Goal: Task Accomplishment & Management: Complete application form

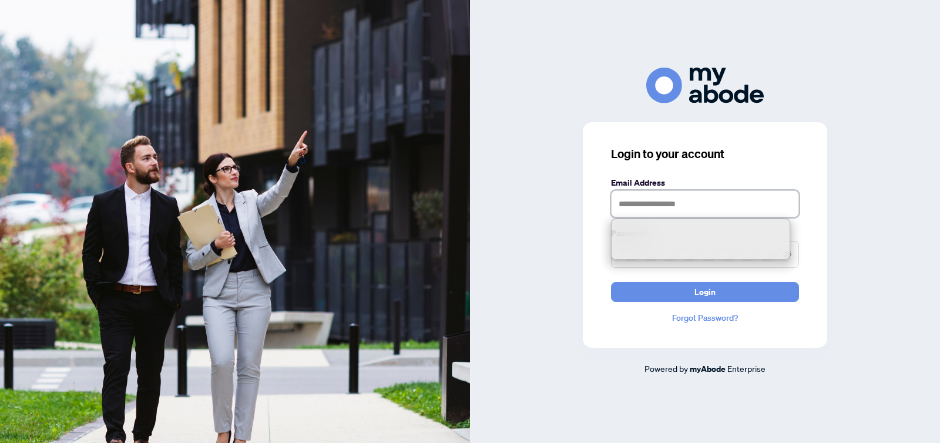
click at [645, 204] on input "text" at bounding box center [705, 203] width 188 height 27
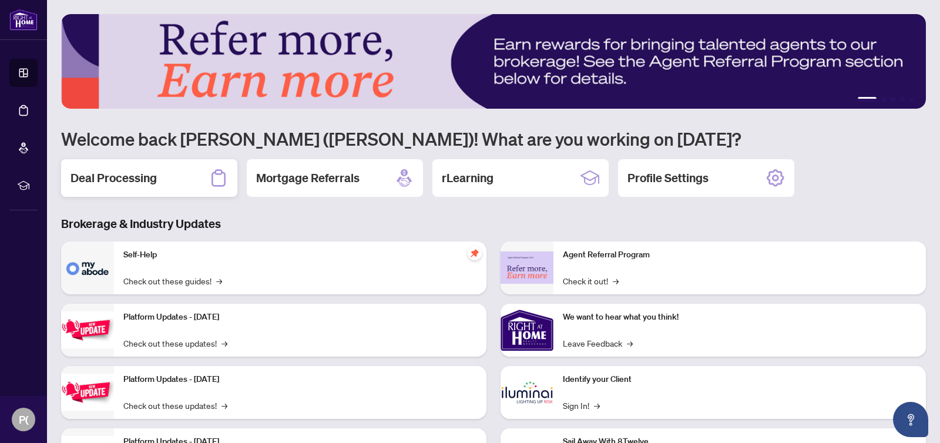
click at [65, 164] on div "Deal Processing" at bounding box center [149, 178] width 176 height 38
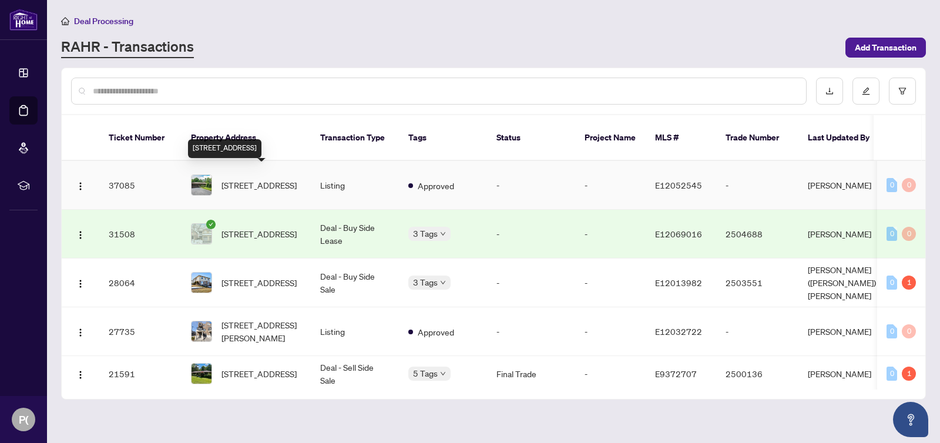
click at [244, 179] on span "[STREET_ADDRESS]" at bounding box center [258, 185] width 75 height 13
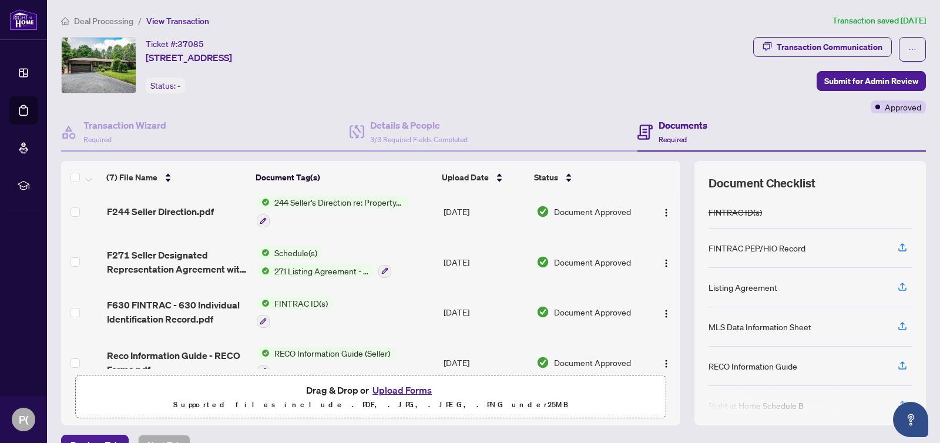
scroll to position [159, 0]
click at [216, 117] on div "Transaction Wizard Required" at bounding box center [205, 132] width 288 height 38
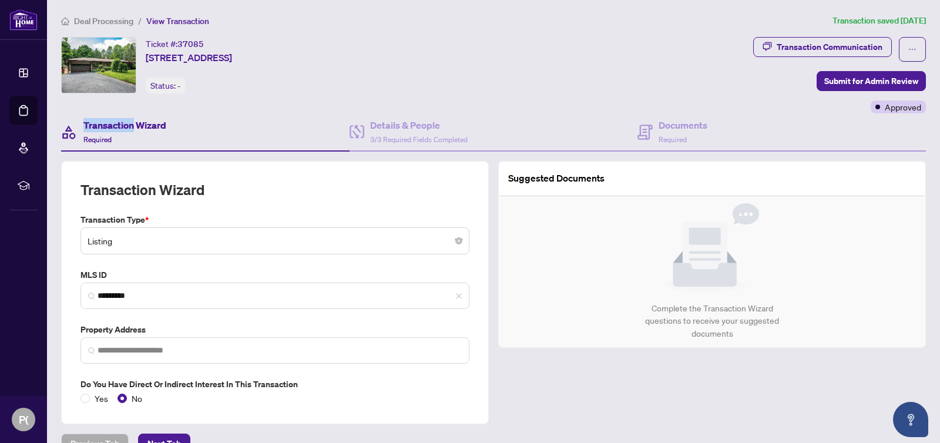
type input "**********"
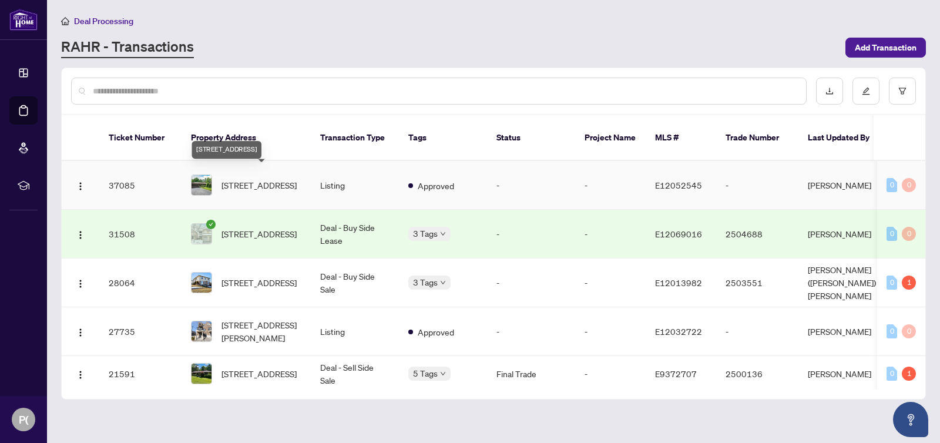
click at [254, 179] on span "[STREET_ADDRESS]" at bounding box center [258, 185] width 75 height 13
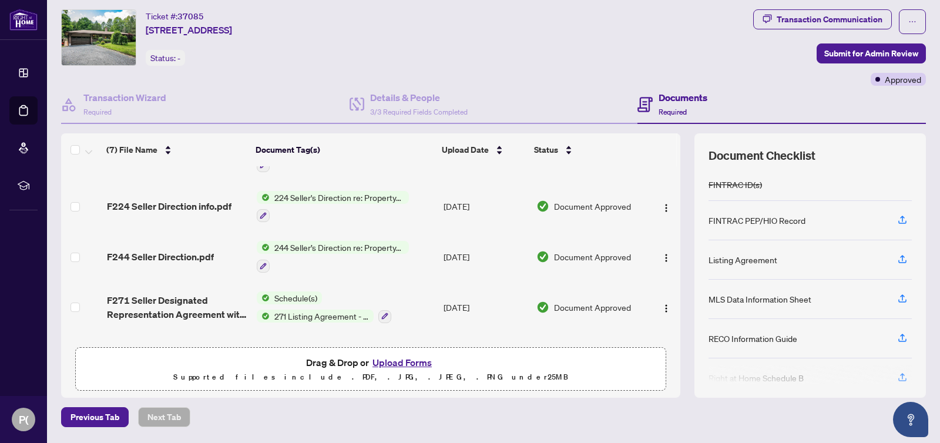
scroll to position [76, 0]
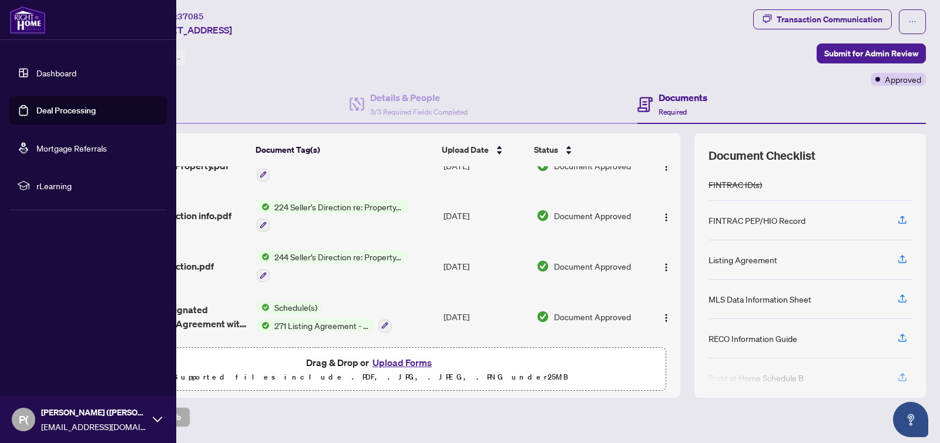
click at [63, 107] on link "Deal Processing" at bounding box center [65, 110] width 59 height 11
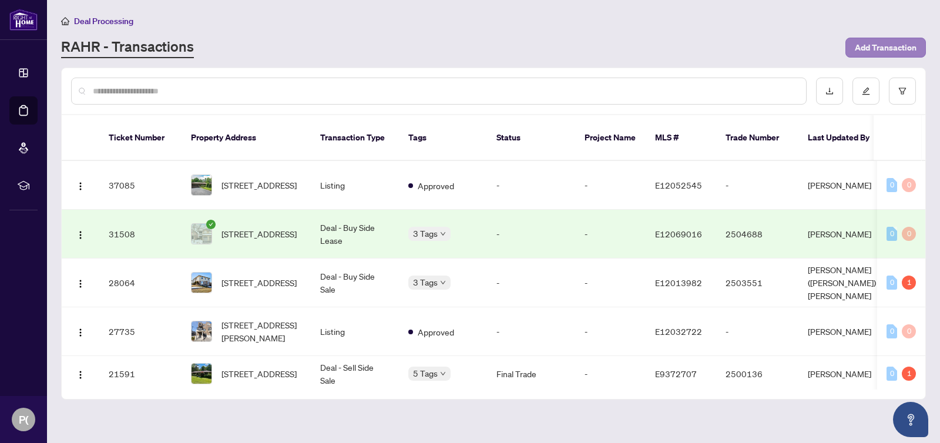
click at [873, 48] on span "Add Transaction" at bounding box center [885, 47] width 62 height 19
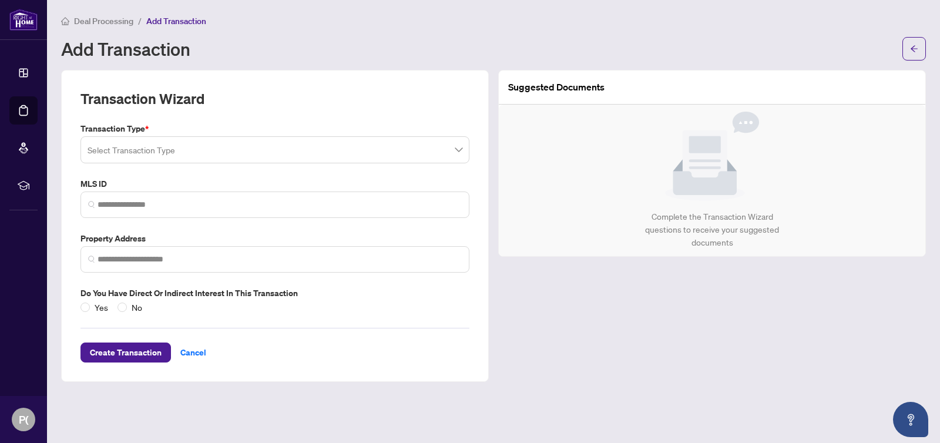
click at [370, 150] on input "search" at bounding box center [270, 152] width 364 height 26
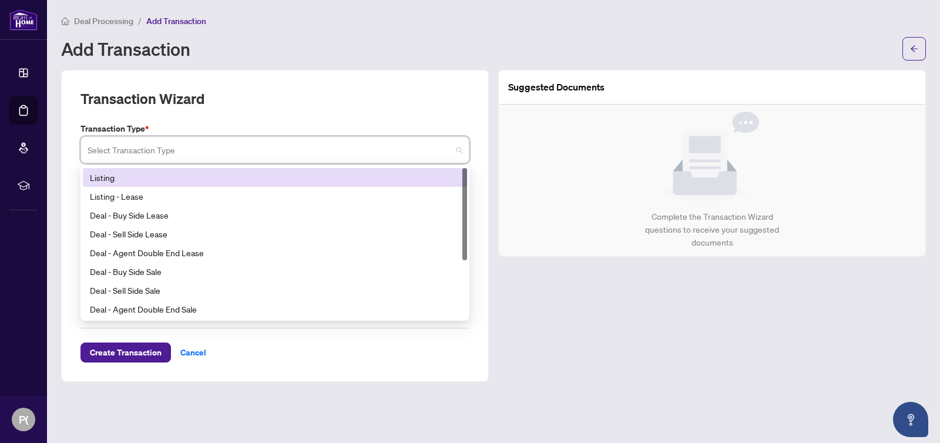
click at [119, 184] on div "Listing" at bounding box center [275, 177] width 384 height 19
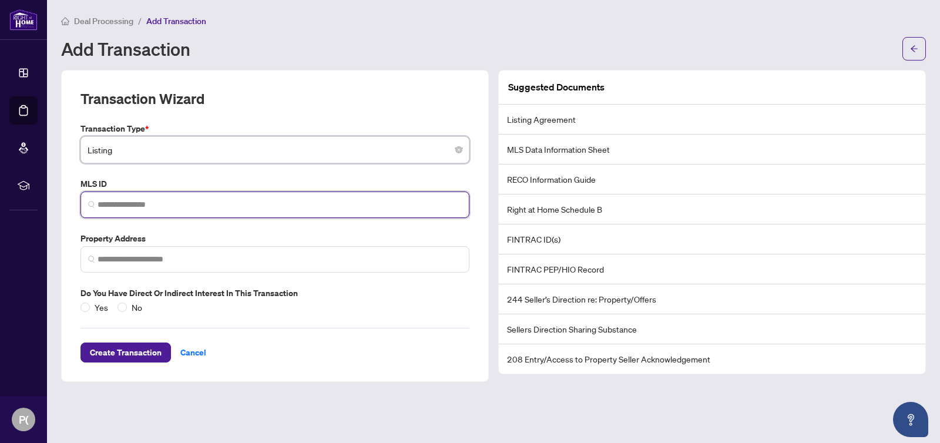
click at [111, 204] on input "search" at bounding box center [279, 204] width 364 height 12
paste input "*********"
type input "*********"
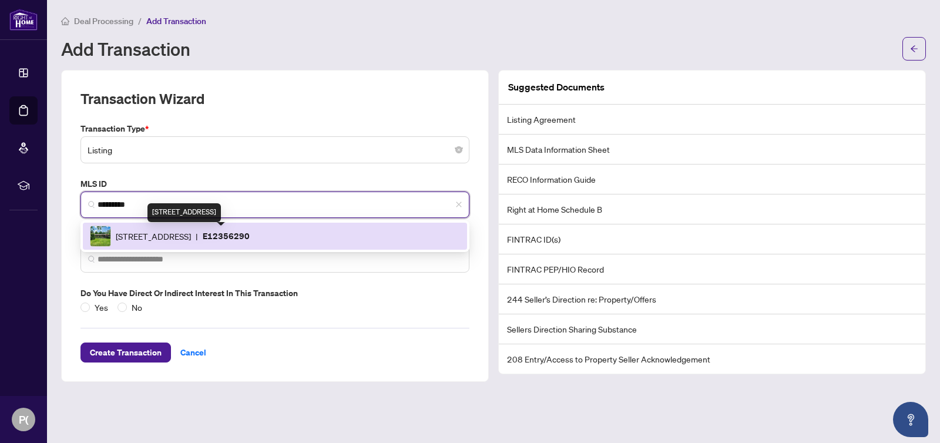
click at [181, 232] on span "[STREET_ADDRESS]" at bounding box center [153, 236] width 75 height 13
type input "**********"
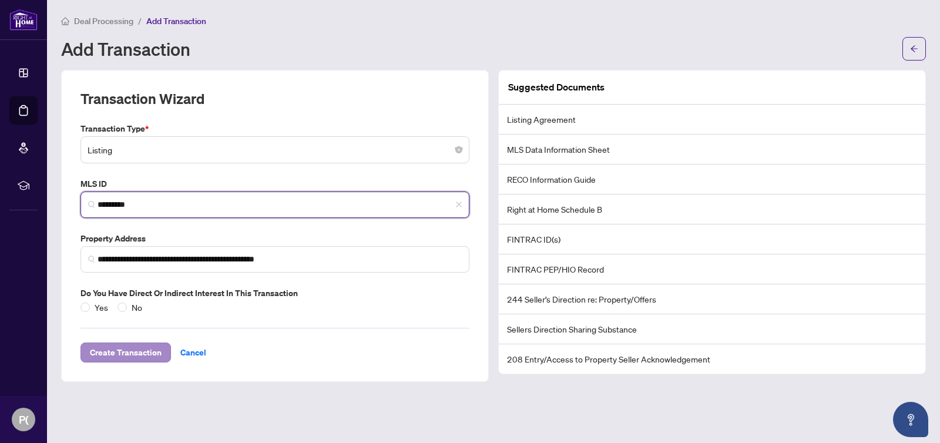
type input "*********"
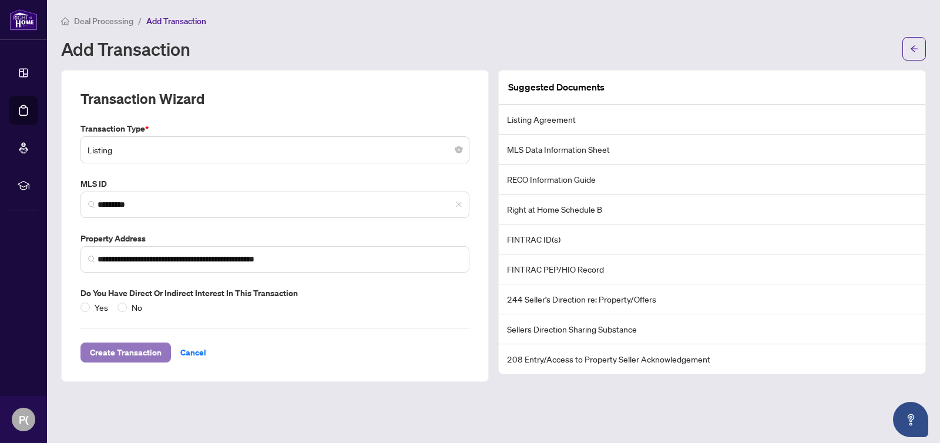
click at [116, 346] on span "Create Transaction" at bounding box center [126, 352] width 72 height 19
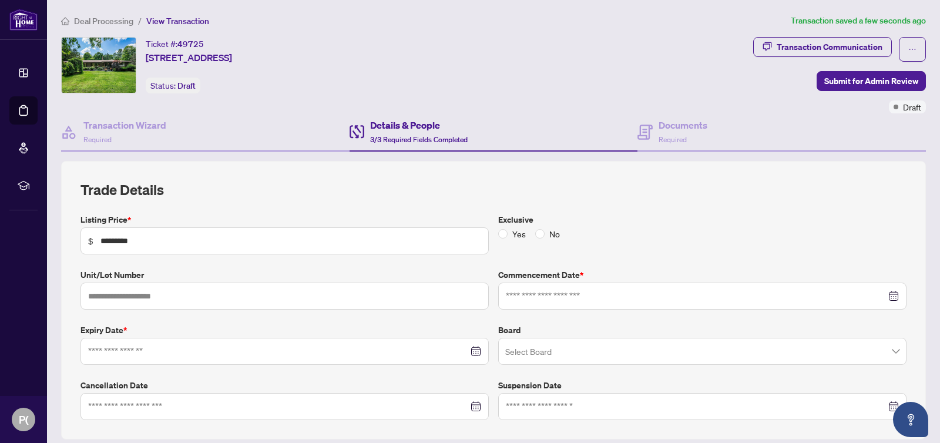
type input "**********"
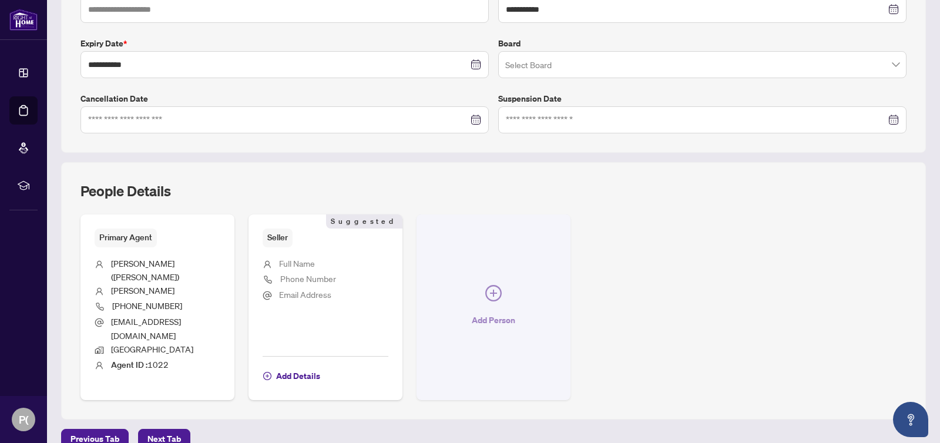
scroll to position [323, 0]
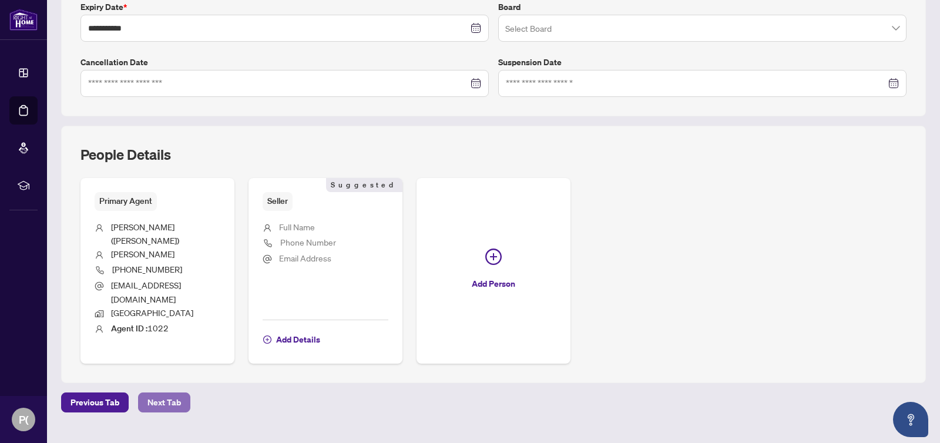
click at [163, 393] on span "Next Tab" at bounding box center [163, 402] width 33 height 19
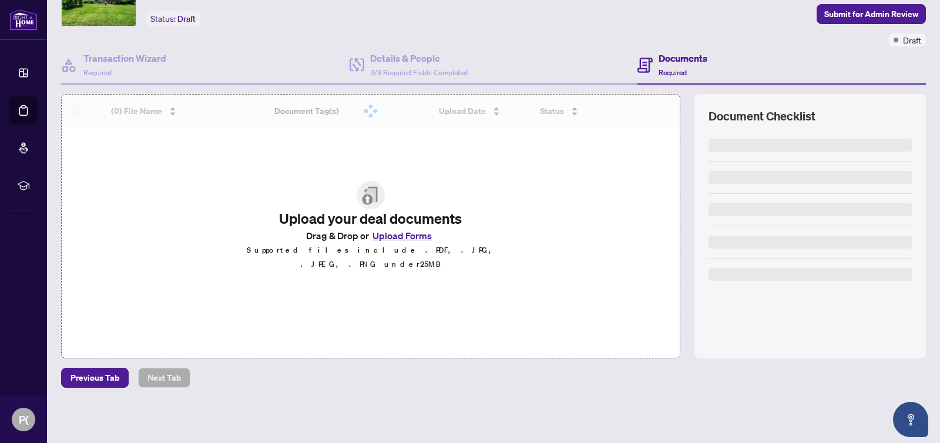
scroll to position [66, 0]
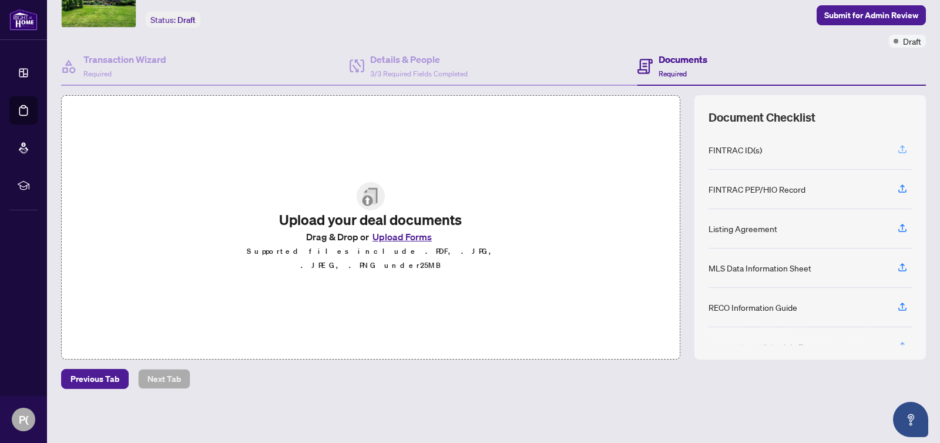
click at [904, 145] on icon "button" at bounding box center [902, 149] width 11 height 11
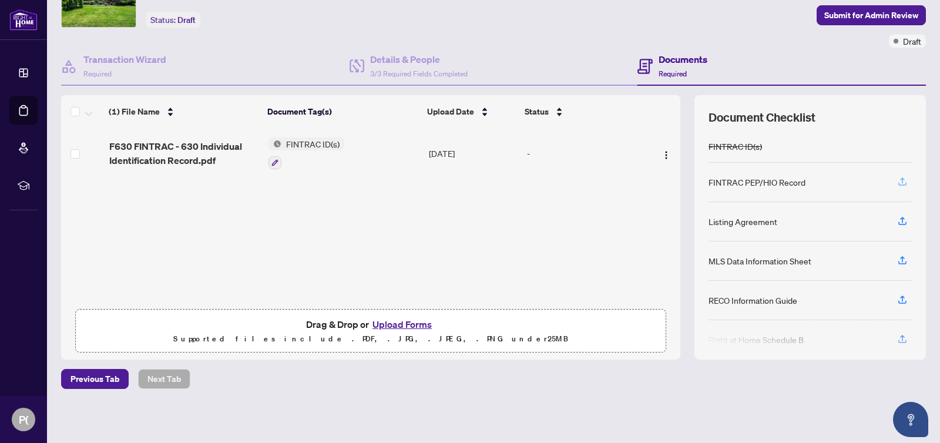
click at [899, 181] on icon "button" at bounding box center [902, 181] width 11 height 11
click at [901, 224] on span "button" at bounding box center [902, 221] width 11 height 19
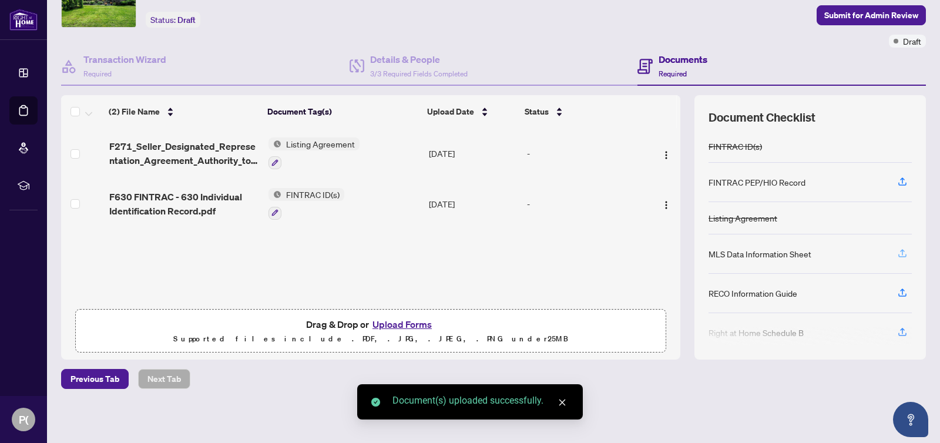
click at [901, 252] on icon "button" at bounding box center [902, 253] width 11 height 11
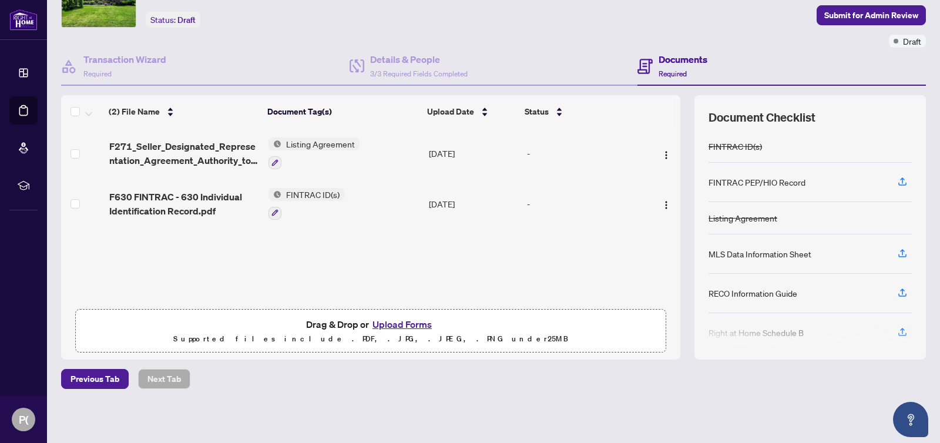
click at [829, 256] on div "MLS Data Information Sheet" at bounding box center [809, 253] width 203 height 39
click at [896, 253] on button "button" at bounding box center [902, 254] width 19 height 20
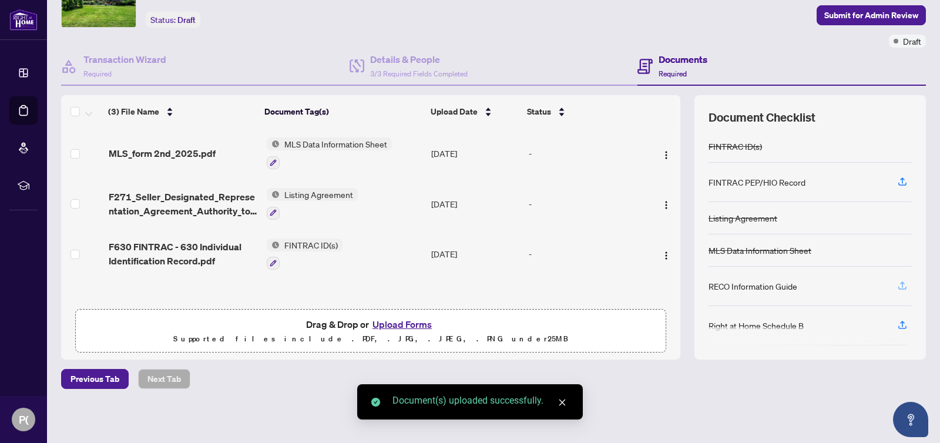
click at [897, 286] on icon "button" at bounding box center [902, 285] width 11 height 11
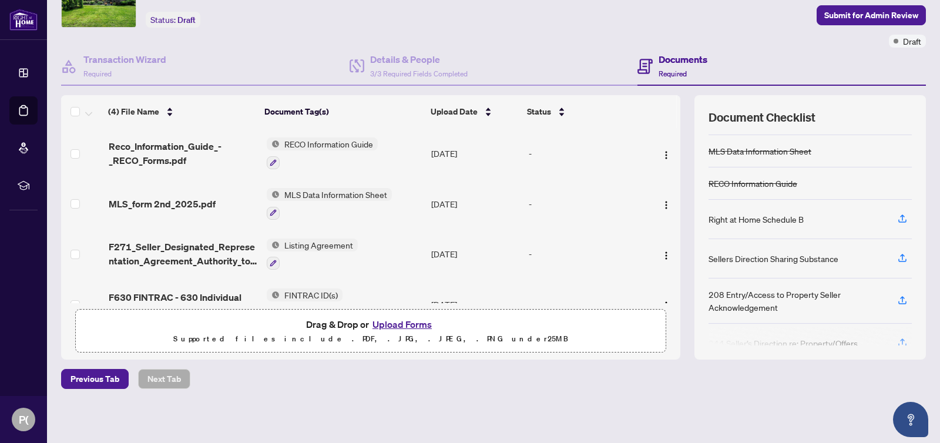
scroll to position [27, 0]
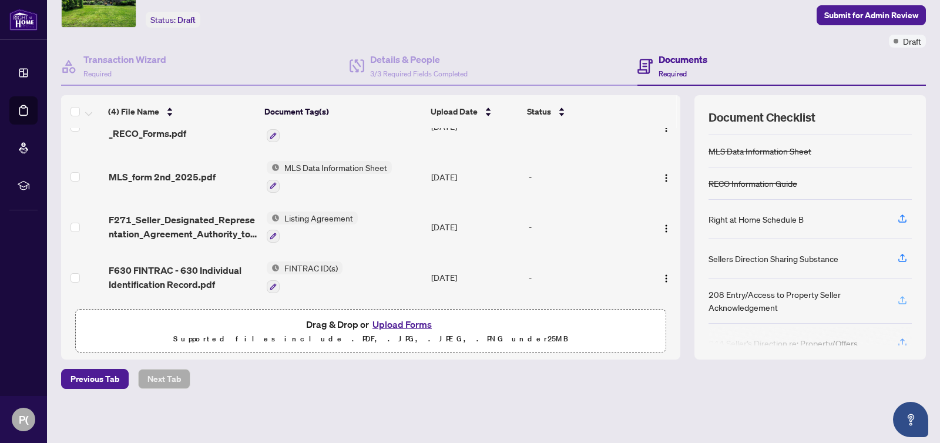
click at [907, 296] on icon "button" at bounding box center [902, 300] width 11 height 11
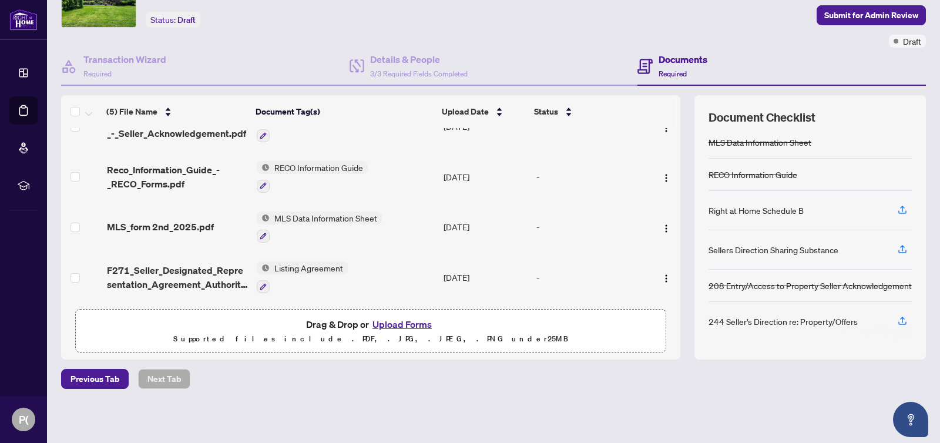
scroll to position [121, 0]
click at [901, 321] on icon "button" at bounding box center [902, 320] width 11 height 11
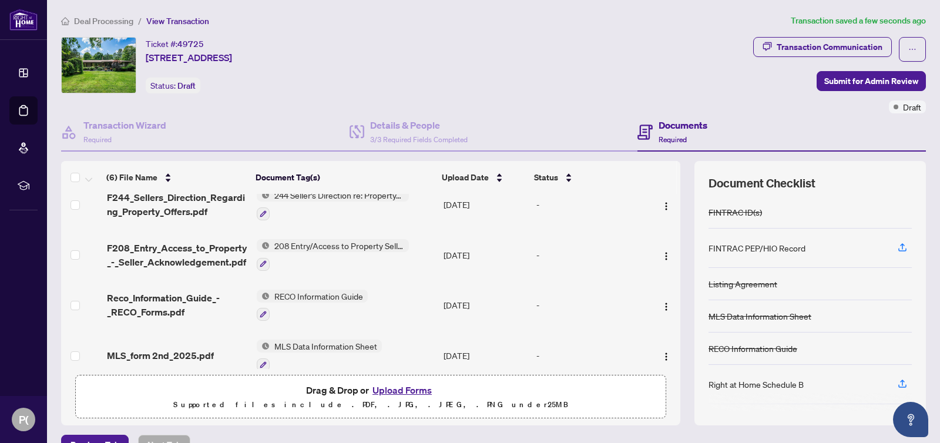
scroll to position [8, 0]
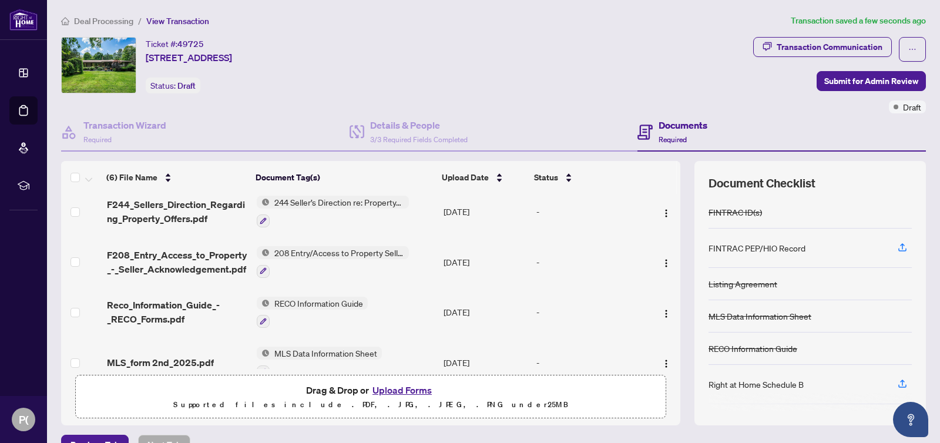
click at [384, 386] on button "Upload Forms" at bounding box center [402, 389] width 66 height 15
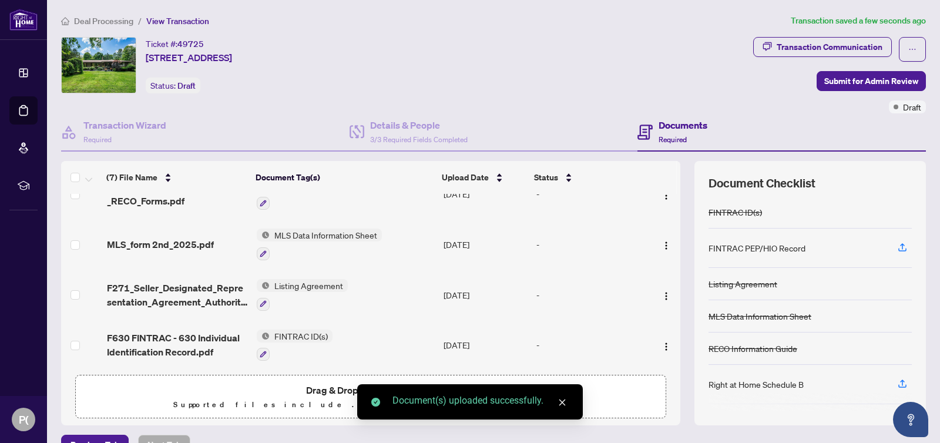
scroll to position [0, 0]
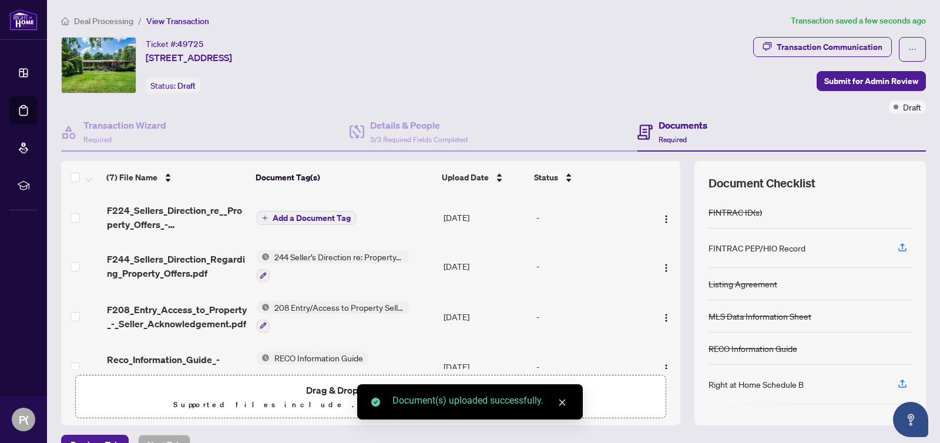
click at [329, 216] on span "Add a Document Tag" at bounding box center [311, 218] width 78 height 8
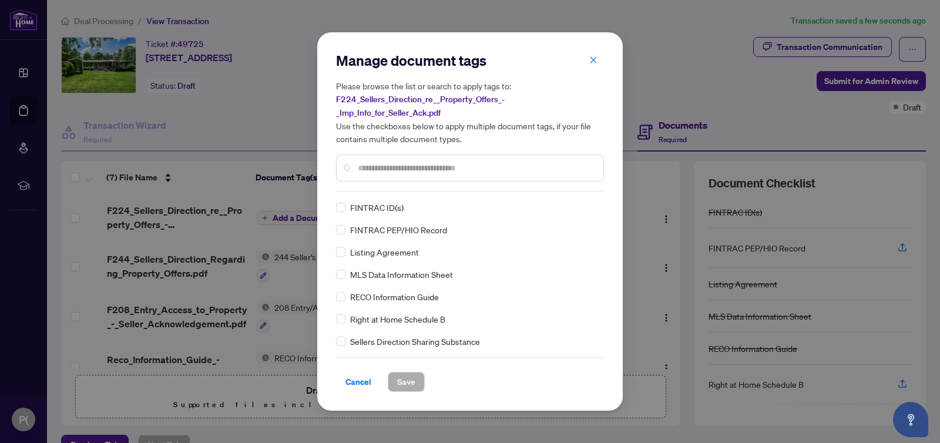
click at [369, 193] on div "Manage document tags Please browse the list or search to apply tags to: F224_Se…" at bounding box center [470, 221] width 268 height 341
click at [371, 172] on input "text" at bounding box center [476, 167] width 236 height 13
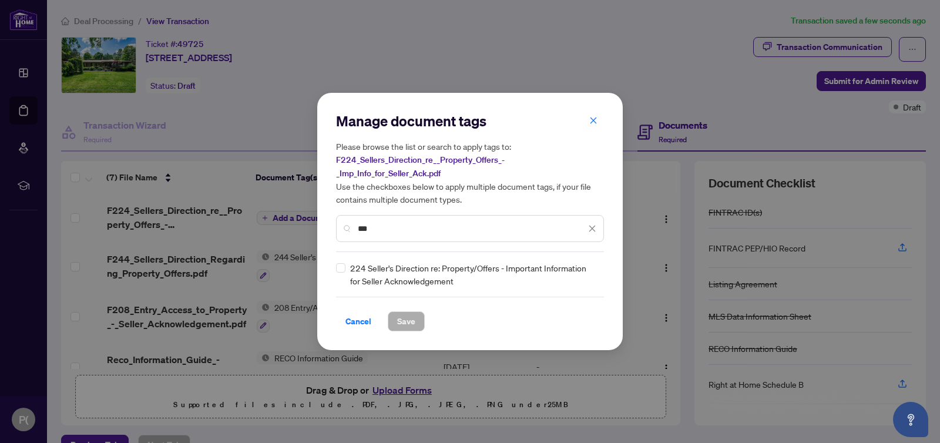
type input "***"
click at [345, 267] on div "224 Seller's Direction re: Property/Offers - Important Information for Seller A…" at bounding box center [466, 274] width 261 height 26
click at [409, 322] on span "Save" at bounding box center [406, 321] width 18 height 19
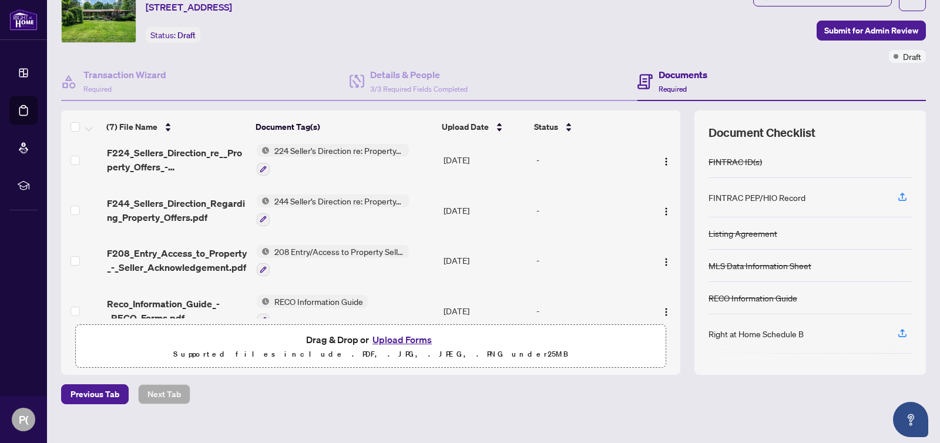
scroll to position [43, 0]
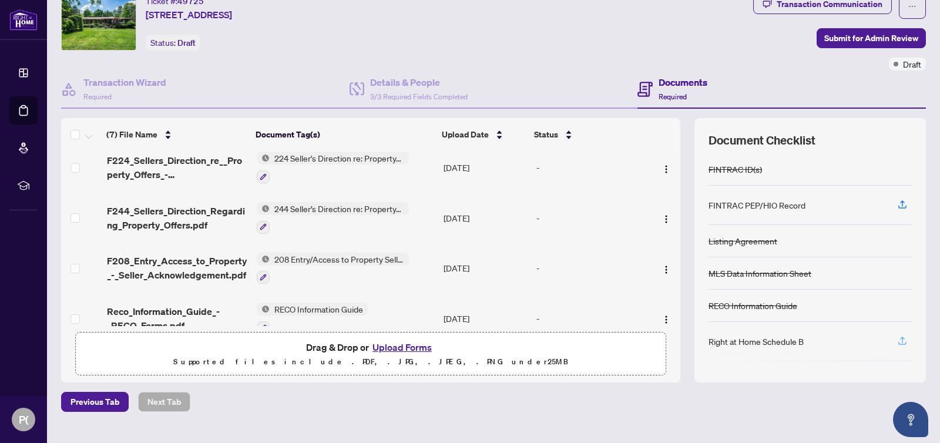
click at [900, 341] on icon "button" at bounding box center [902, 340] width 11 height 11
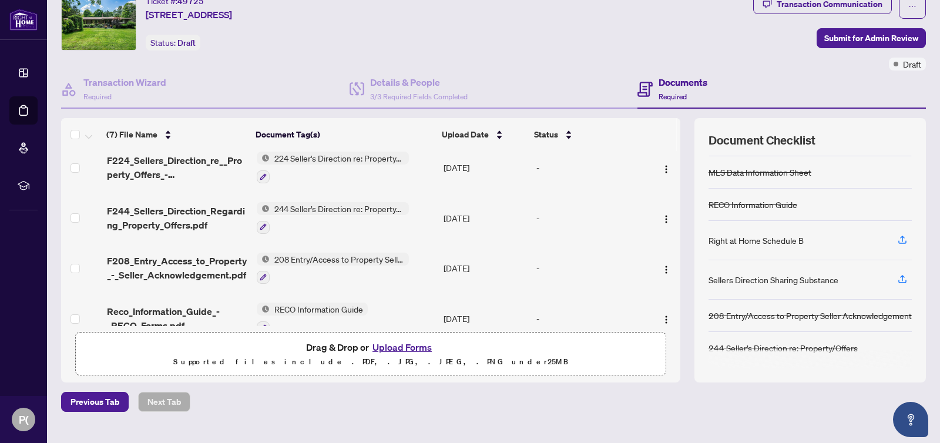
scroll to position [0, 0]
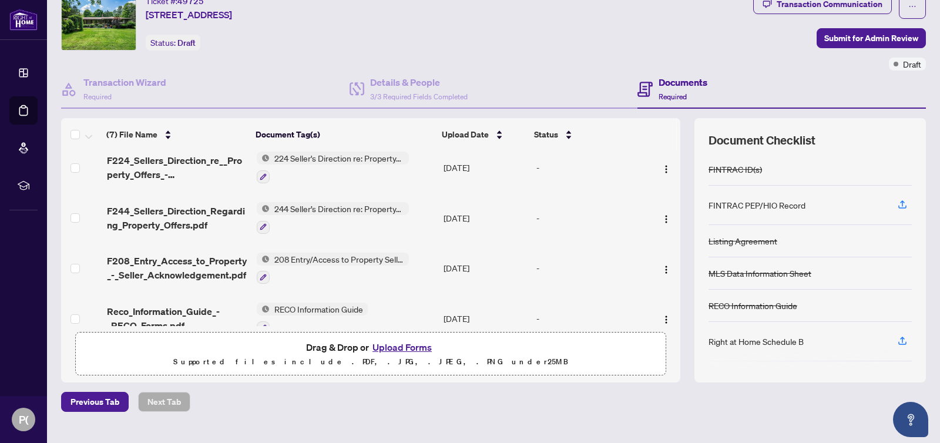
click at [548, 402] on div "Previous Tab Next Tab" at bounding box center [493, 402] width 864 height 20
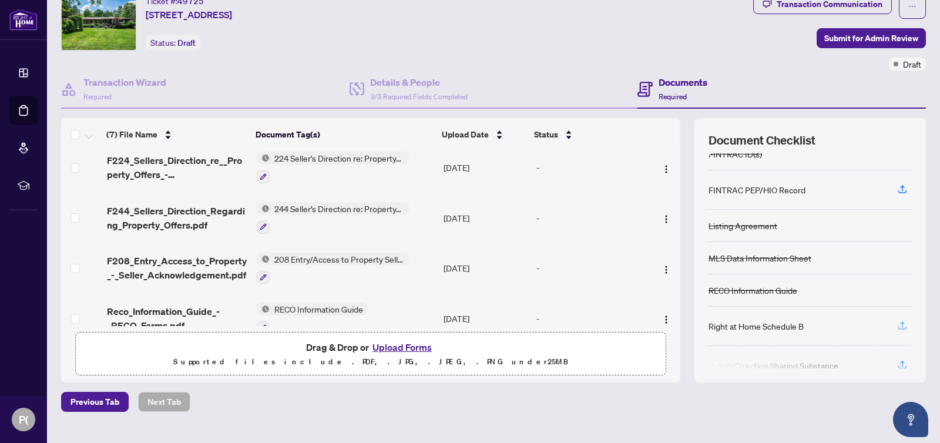
click at [897, 324] on icon "button" at bounding box center [902, 325] width 11 height 11
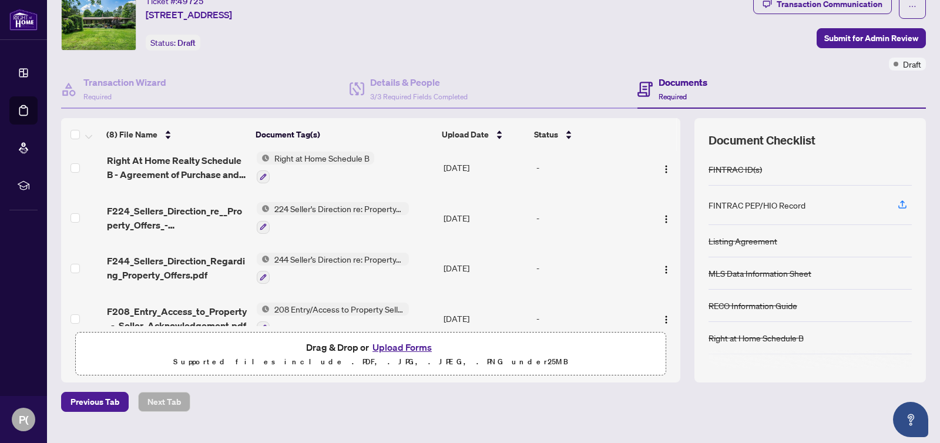
scroll to position [35, 0]
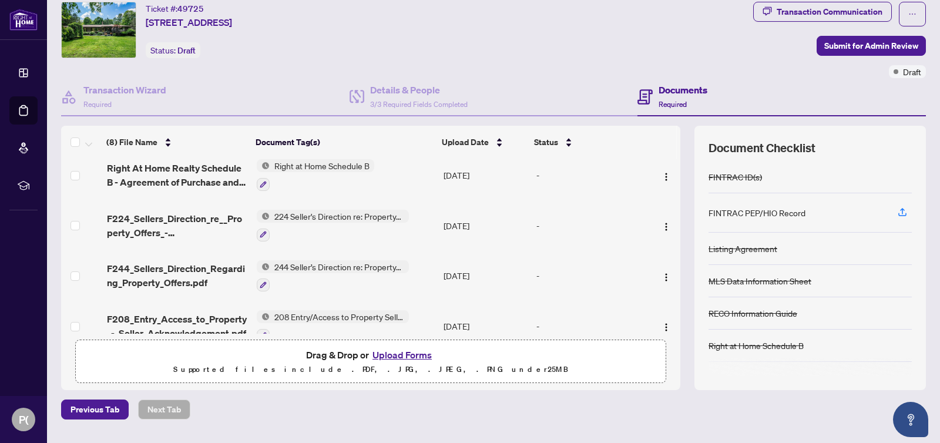
click at [243, 415] on div "Previous Tab Next Tab" at bounding box center [493, 409] width 864 height 20
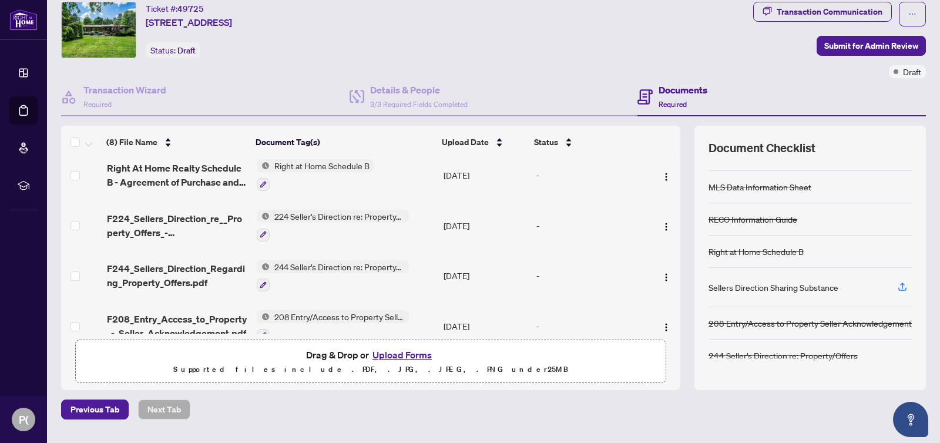
scroll to position [66, 0]
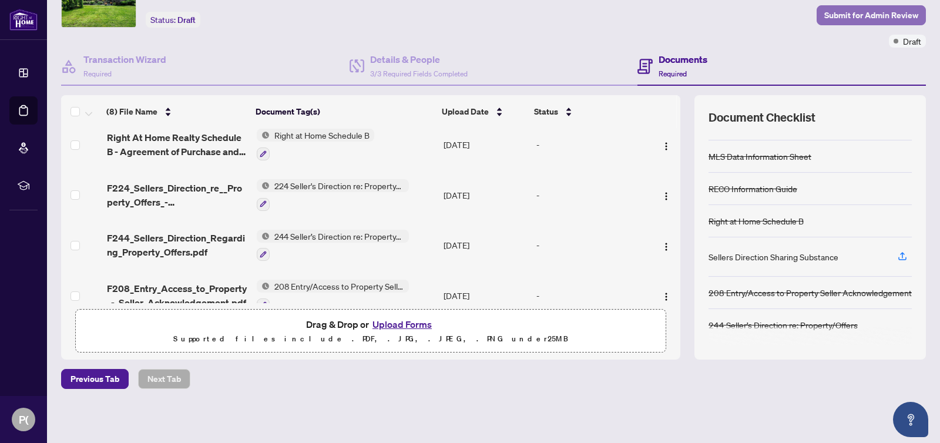
click at [860, 6] on span "Submit for Admin Review" at bounding box center [871, 15] width 94 height 19
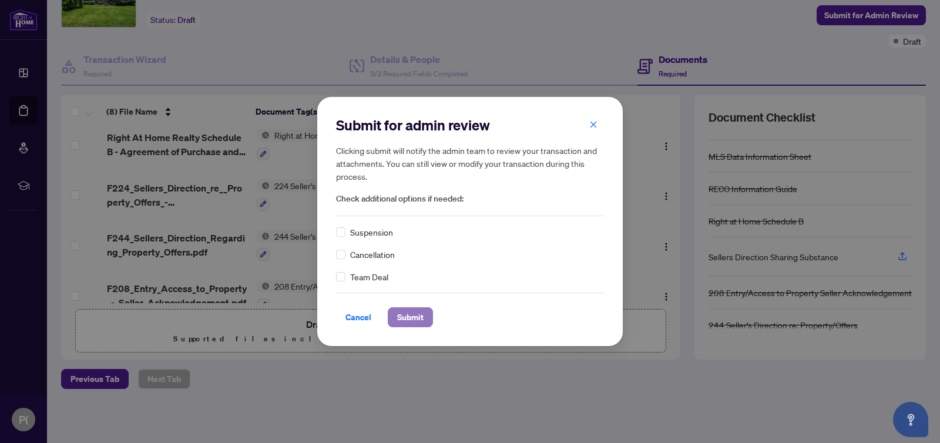
click at [414, 315] on span "Submit" at bounding box center [410, 317] width 26 height 19
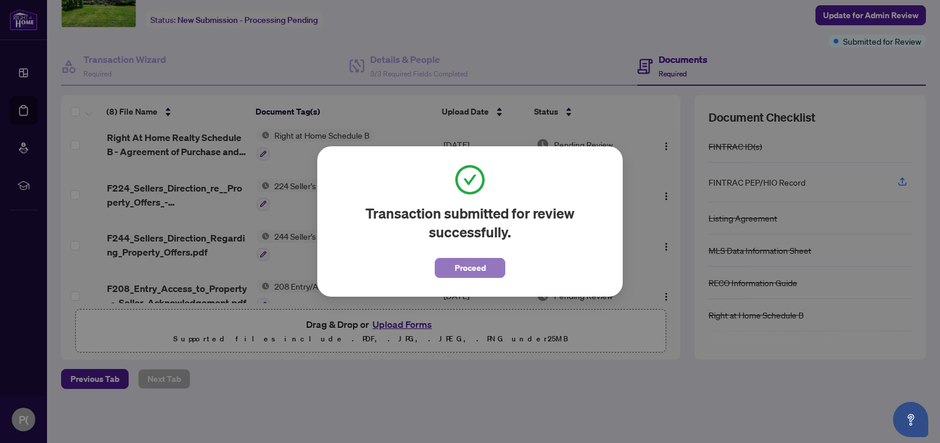
click at [472, 273] on span "Proceed" at bounding box center [470, 267] width 31 height 19
